Goal: Communication & Community: Answer question/provide support

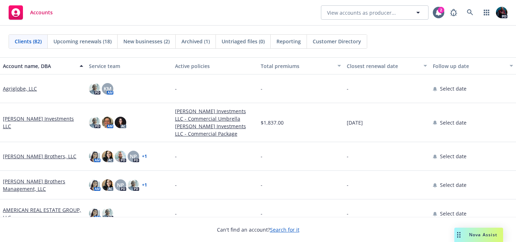
click at [475, 233] on span "Nova Assist" at bounding box center [483, 235] width 28 height 6
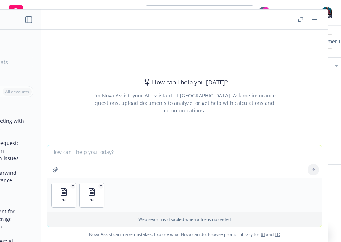
click at [212, 147] on textarea at bounding box center [184, 162] width 275 height 33
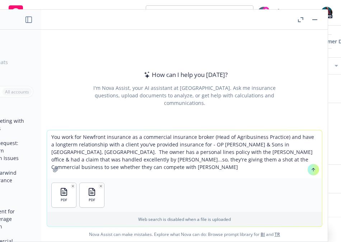
click at [58, 136] on textarea "You work for Newfront insurance as a commercial insurance broker (Head of Agrib…" at bounding box center [184, 155] width 275 height 48
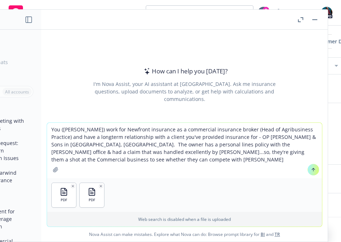
drag, startPoint x: 121, startPoint y: 160, endPoint x: 295, endPoint y: 153, distance: 174.1
click at [295, 153] on textarea "You ([PERSON_NAME]) work for Newfront insurance as a commercial insurance broke…" at bounding box center [184, 151] width 275 height 56
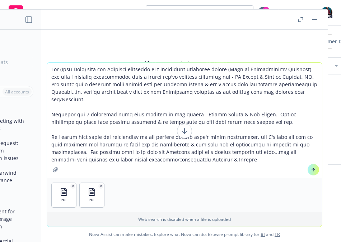
click at [145, 158] on textarea at bounding box center [184, 121] width 275 height 116
click at [208, 159] on textarea at bounding box center [184, 121] width 275 height 116
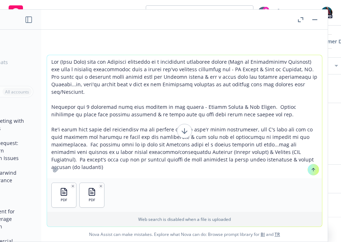
type textarea "You ([PERSON_NAME]) work for Newfront insurance as a commercial insurance broke…"
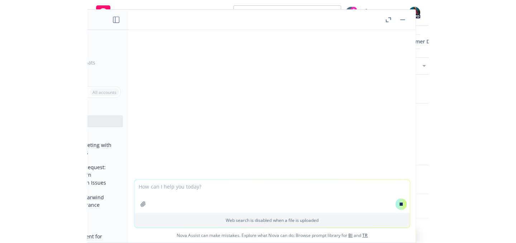
scroll to position [29, 0]
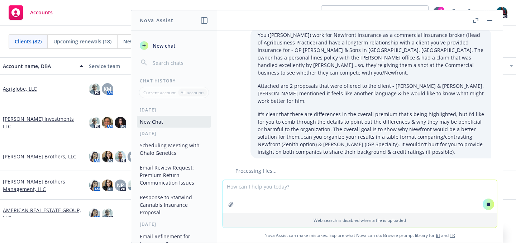
click at [475, 16] on button "button" at bounding box center [476, 20] width 9 height 9
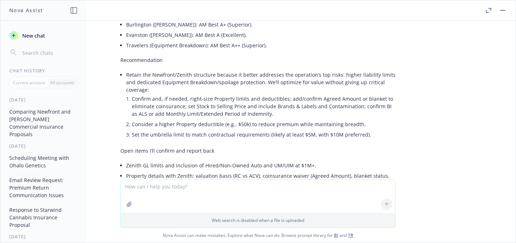
scroll to position [800, 0]
